Goal: Transaction & Acquisition: Purchase product/service

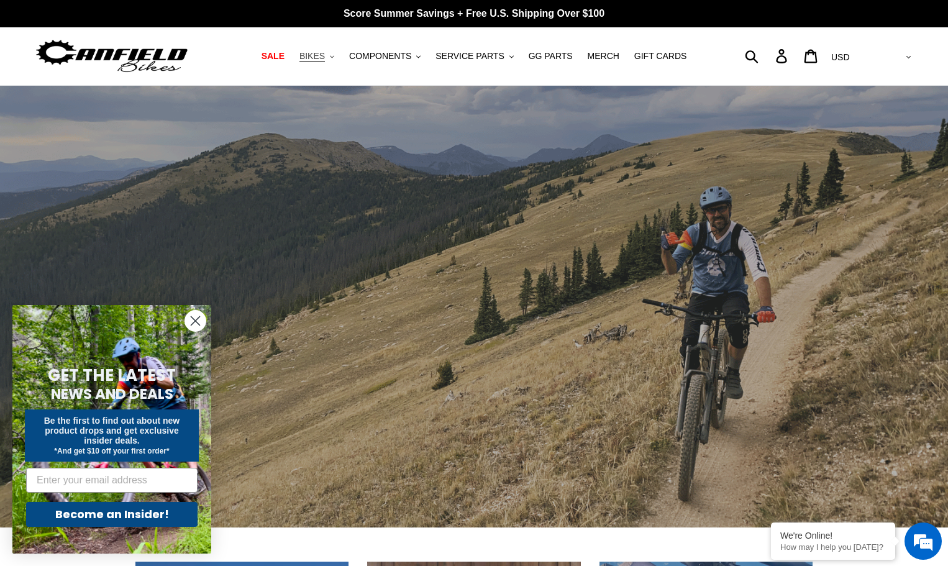
click at [325, 54] on span "BIKES" at bounding box center [311, 56] width 25 height 11
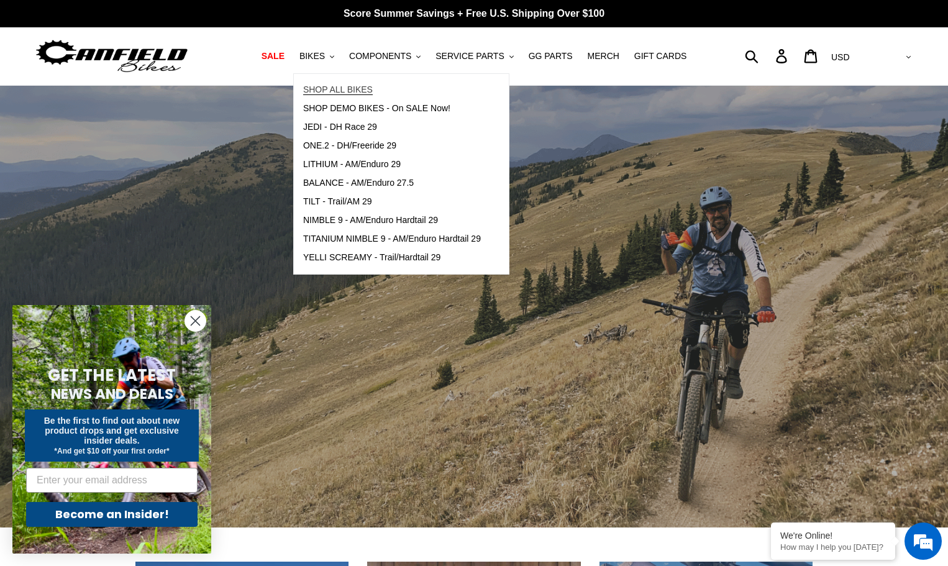
click at [344, 91] on span "SHOP ALL BIKES" at bounding box center [338, 89] width 70 height 11
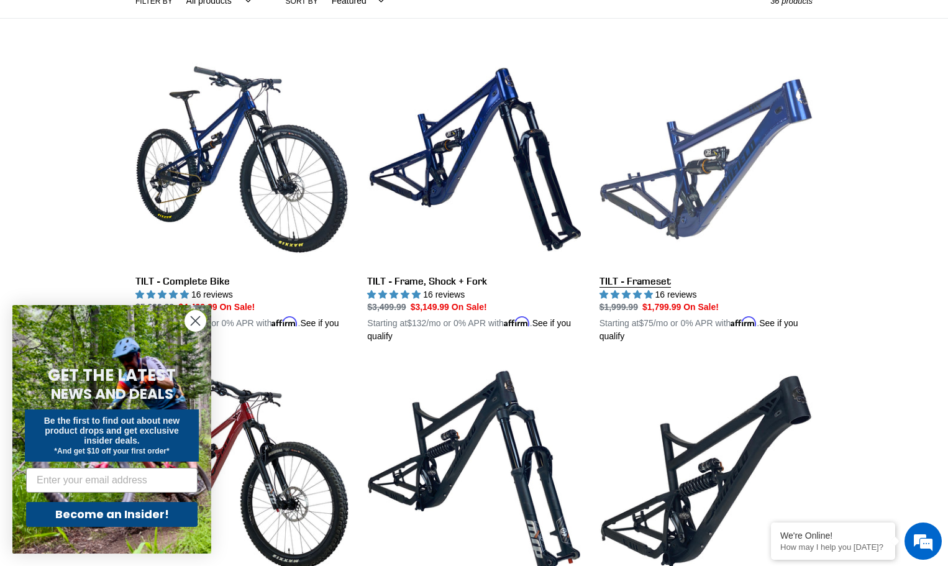
click at [726, 170] on link "TILT - Frameset" at bounding box center [705, 198] width 213 height 291
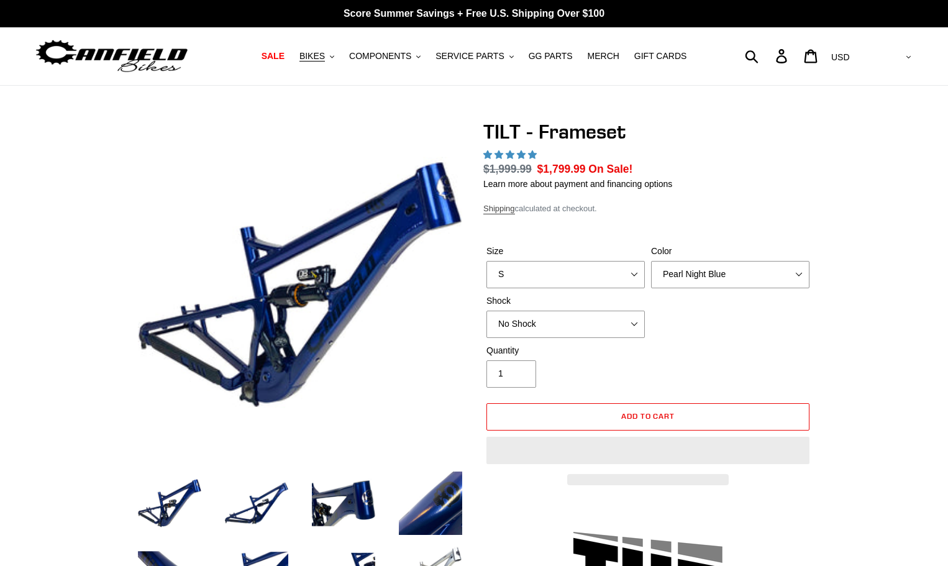
select select "highest-rating"
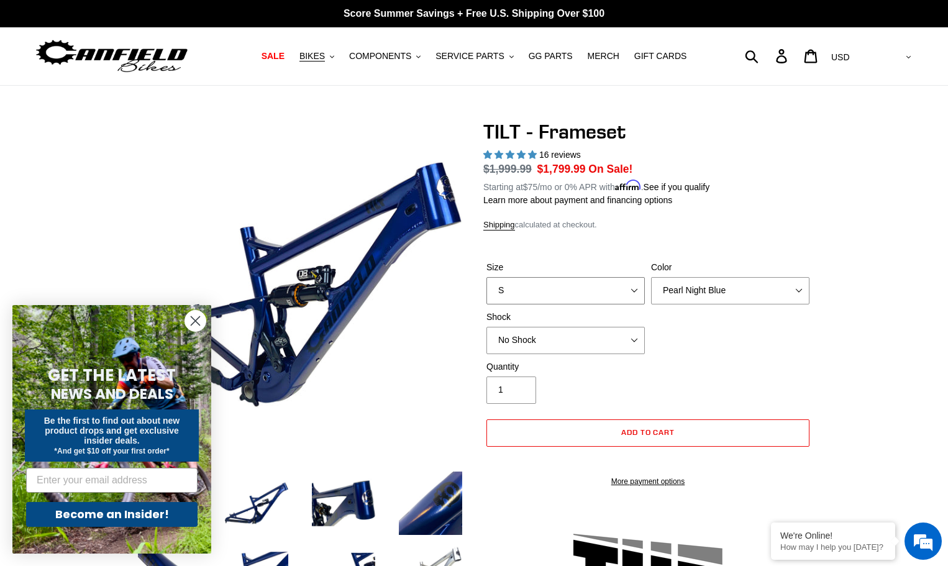
click at [635, 291] on select "S M L XL" at bounding box center [565, 290] width 158 height 27
select select "XL"
click at [486, 277] on select "S M L XL" at bounding box center [565, 290] width 158 height 27
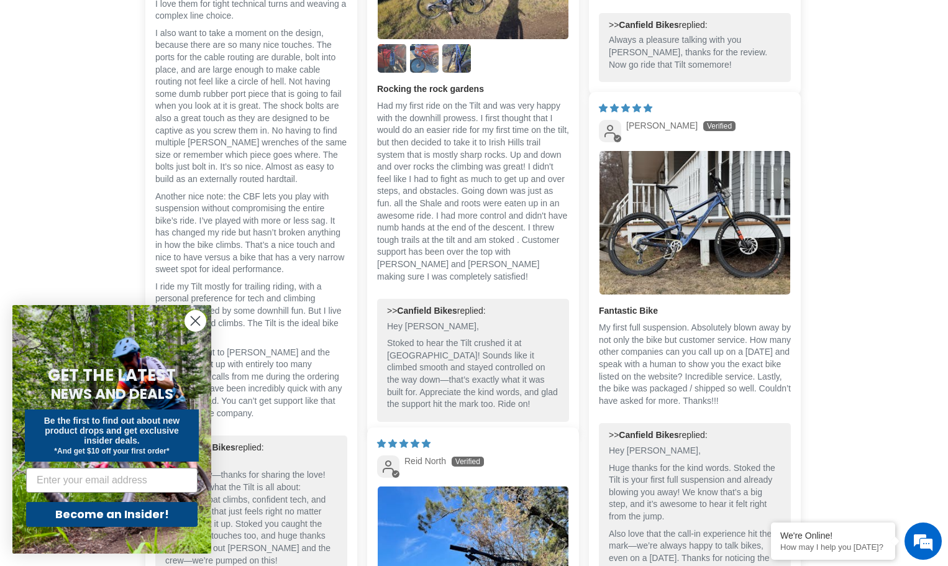
scroll to position [3043, 0]
